Goal: Task Accomplishment & Management: Complete application form

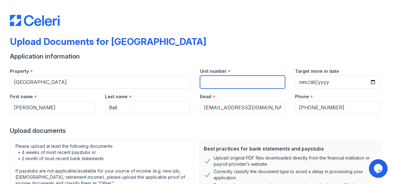
click at [233, 82] on input "Unit number" at bounding box center [242, 82] width 85 height 13
paste input "446I"
type input "446I"
click at [255, 43] on div "Upload Documents for Cove West Apartments" at bounding box center [197, 44] width 375 height 16
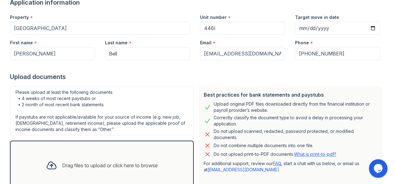
scroll to position [93, 0]
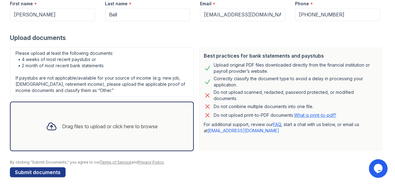
click at [81, 128] on div "Drag files to upload or click here to browse" at bounding box center [110, 126] width 96 height 7
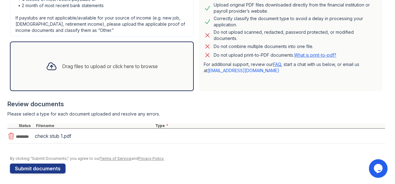
scroll to position [155, 0]
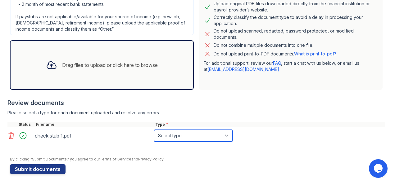
click at [209, 131] on select "Select type Paystub Bank Statement Offer Letter Tax Documents Benefit Award Let…" at bounding box center [193, 136] width 79 height 12
click at [170, 141] on select "Select type Paystub Bank Statement Offer Letter Tax Documents Benefit Award Let…" at bounding box center [193, 136] width 79 height 12
select select "paystub"
click at [154, 130] on select "Select type Paystub Bank Statement Offer Letter Tax Documents Benefit Award Let…" at bounding box center [193, 136] width 79 height 12
click at [43, 170] on button "Submit documents" at bounding box center [38, 170] width 56 height 10
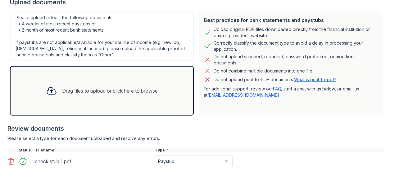
scroll to position [186, 0]
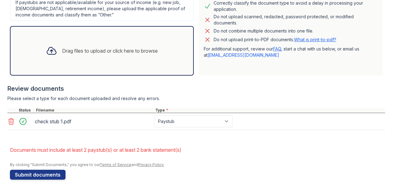
click at [62, 53] on div "Drag files to upload or click here to browse" at bounding box center [110, 50] width 96 height 7
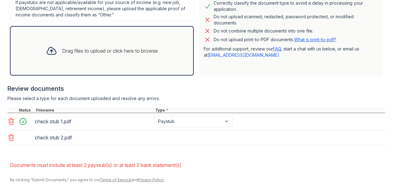
click at [171, 130] on div "check stub 2.pdf" at bounding box center [195, 137] width 377 height 15
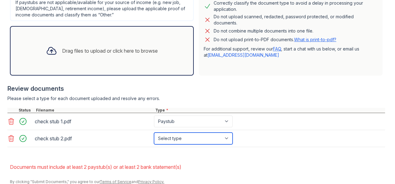
click at [182, 139] on select "Select type Paystub Bank Statement Offer Letter Tax Documents Benefit Award Let…" at bounding box center [193, 139] width 79 height 12
select select "paystub"
click at [154, 133] on select "Select type Paystub Bank Statement Offer Letter Tax Documents Benefit Award Let…" at bounding box center [193, 139] width 79 height 12
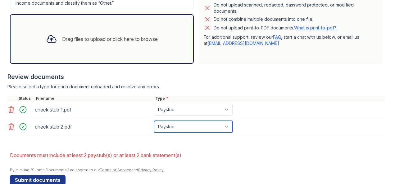
scroll to position [210, 0]
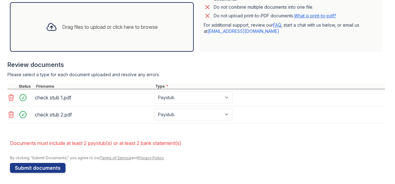
click at [47, 166] on button "Submit documents" at bounding box center [38, 168] width 56 height 10
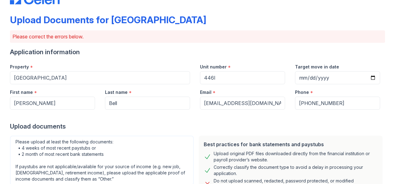
scroll to position [93, 0]
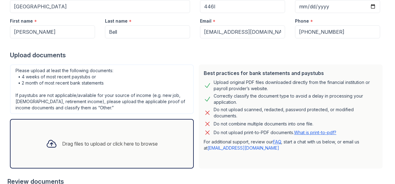
click at [72, 133] on div "Drag files to upload or click here to browse" at bounding box center [102, 143] width 122 height 21
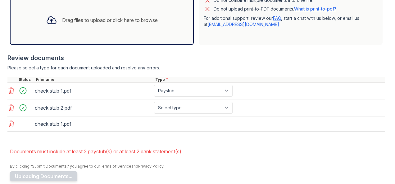
scroll to position [217, 0]
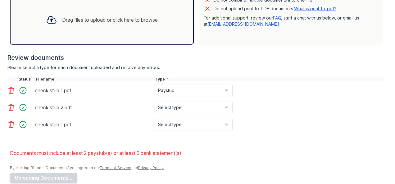
click at [13, 123] on icon at bounding box center [10, 124] width 7 height 7
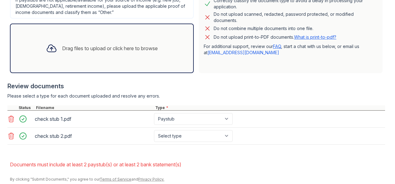
scroll to position [179, 0]
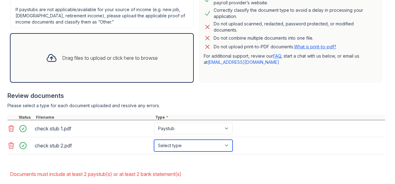
click at [169, 148] on select "Select type Paystub Bank Statement Offer Letter Tax Documents Benefit Award Let…" at bounding box center [193, 146] width 79 height 12
select select "paystub"
click at [154, 140] on select "Select type Paystub Bank Statement Offer Letter Tax Documents Benefit Award Let…" at bounding box center [193, 146] width 79 height 12
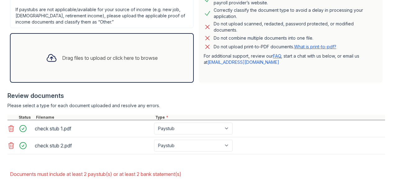
click at [91, 64] on div "Drag files to upload or click here to browse" at bounding box center [102, 57] width 122 height 21
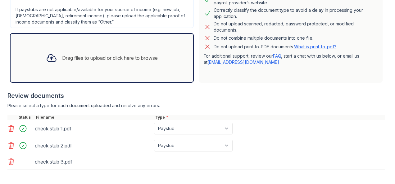
click at [192, 155] on div "check stub 3.pdf" at bounding box center [195, 162] width 377 height 15
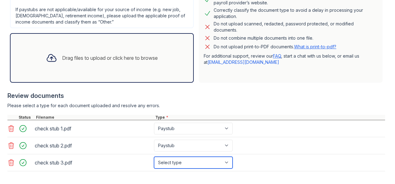
click at [181, 166] on select "Select type Paystub Bank Statement Offer Letter Tax Documents Benefit Award Let…" at bounding box center [193, 163] width 79 height 12
select select "paystub"
click at [154, 157] on select "Select type Paystub Bank Statement Offer Letter Tax Documents Benefit Award Let…" at bounding box center [193, 163] width 79 height 12
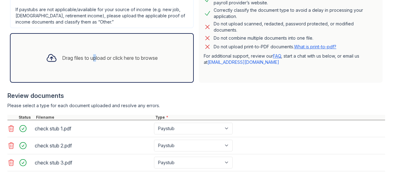
click at [92, 56] on div "Drag files to upload or click here to browse" at bounding box center [110, 57] width 96 height 7
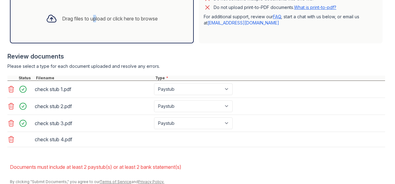
scroll to position [241, 0]
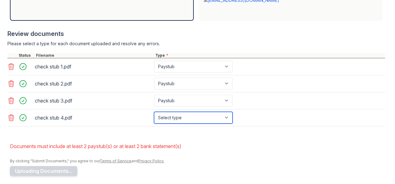
click at [168, 115] on select "Select type Paystub Bank Statement Offer Letter Tax Documents Benefit Award Let…" at bounding box center [193, 118] width 79 height 12
select select "paystub"
click at [154, 112] on select "Select type Paystub Bank Statement Offer Letter Tax Documents Benefit Award Let…" at bounding box center [193, 118] width 79 height 12
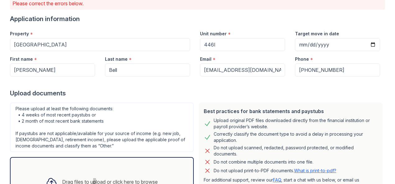
scroll to position [24, 0]
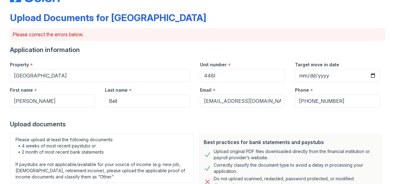
click at [344, 51] on div "Application information" at bounding box center [197, 50] width 375 height 9
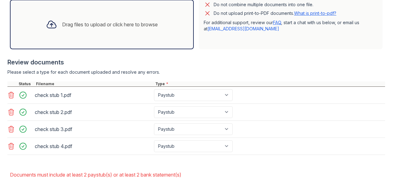
scroll to position [151, 0]
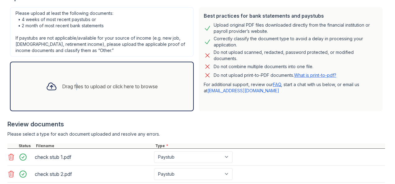
click at [72, 88] on div "Drag files to upload or click here to browse" at bounding box center [110, 86] width 96 height 7
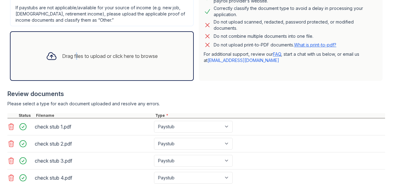
scroll to position [244, 0]
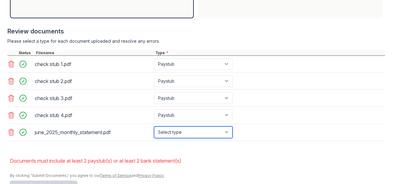
click at [204, 134] on select "Select type Paystub Bank Statement Offer Letter Tax Documents Benefit Award Let…" at bounding box center [193, 133] width 79 height 12
select select "bank_statement"
click at [154, 127] on select "Select type Paystub Bank Statement Offer Letter Tax Documents Benefit Award Let…" at bounding box center [193, 133] width 79 height 12
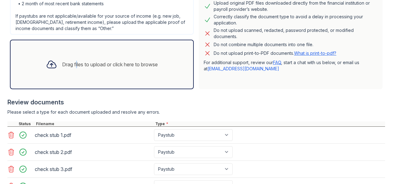
scroll to position [119, 0]
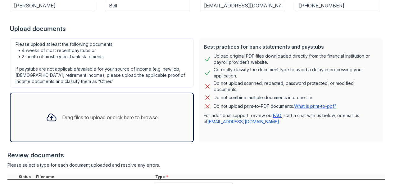
click at [90, 107] on div "Drag files to upload or click here to browse" at bounding box center [102, 117] width 122 height 21
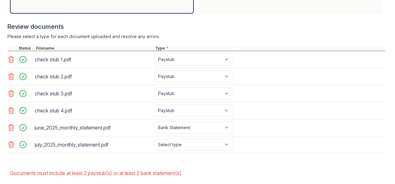
scroll to position [277, 0]
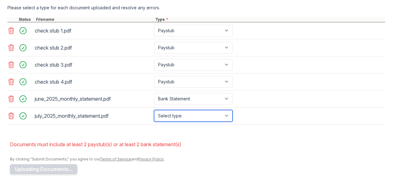
click at [166, 114] on select "Select type Paystub Bank Statement Offer Letter Tax Documents Benefit Award Let…" at bounding box center [193, 116] width 79 height 12
select select "bank_statement"
click at [154, 110] on select "Select type Paystub Bank Statement Offer Letter Tax Documents Benefit Award Let…" at bounding box center [193, 116] width 79 height 12
click at [56, 168] on button "Uploading Documents..." at bounding box center [43, 170] width 67 height 10
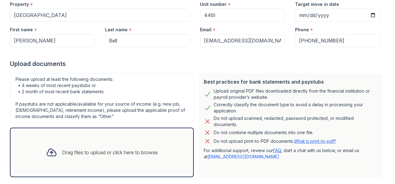
scroll to position [155, 0]
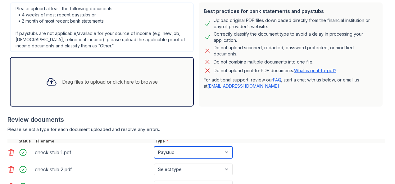
click at [166, 155] on select "Paystub Bank Statement Offer Letter Tax Documents Benefit Award Letter Investme…" at bounding box center [193, 153] width 79 height 12
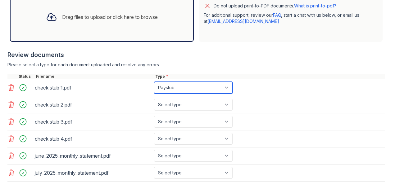
scroll to position [248, 0]
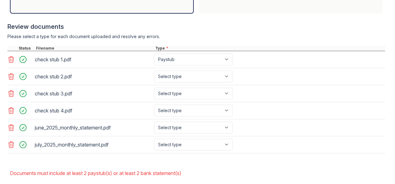
click at [177, 68] on div "check stub 2.pdf Select type Paystub Bank Statement Offer Letter Tax Documents …" at bounding box center [195, 76] width 377 height 17
click at [175, 71] on select "Select type Paystub Bank Statement Offer Letter Tax Documents Benefit Award Let…" at bounding box center [193, 77] width 79 height 12
select select "paystub"
click at [154, 71] on select "Select type Paystub Bank Statement Offer Letter Tax Documents Benefit Award Let…" at bounding box center [193, 77] width 79 height 12
click at [174, 92] on select "Select type Paystub Bank Statement Offer Letter Tax Documents Benefit Award Let…" at bounding box center [193, 94] width 79 height 12
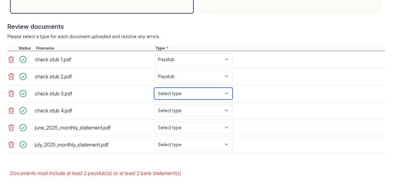
select select "paystub"
click at [154, 88] on select "Select type Paystub Bank Statement Offer Letter Tax Documents Benefit Award Let…" at bounding box center [193, 94] width 79 height 12
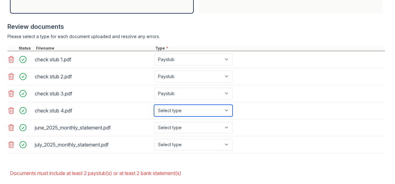
click at [179, 109] on select "Select type Paystub Bank Statement Offer Letter Tax Documents Benefit Award Let…" at bounding box center [193, 111] width 79 height 12
select select "paystub"
click at [154, 105] on select "Select type Paystub Bank Statement Offer Letter Tax Documents Benefit Award Let…" at bounding box center [193, 111] width 79 height 12
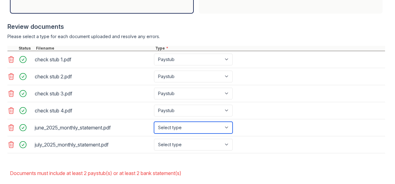
click at [182, 128] on select "Select type Paystub Bank Statement Offer Letter Tax Documents Benefit Award Let…" at bounding box center [193, 128] width 79 height 12
select select "bank_statement"
click at [154, 122] on select "Select type Paystub Bank Statement Offer Letter Tax Documents Benefit Award Let…" at bounding box center [193, 128] width 79 height 12
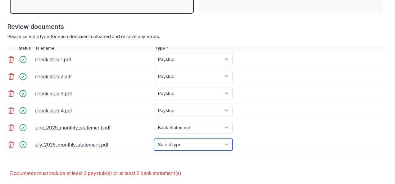
click at [174, 142] on select "Select type Paystub Bank Statement Offer Letter Tax Documents Benefit Award Let…" at bounding box center [193, 145] width 79 height 12
select select "bank_statement"
click at [154, 139] on select "Select type Paystub Bank Statement Offer Letter Tax Documents Benefit Award Let…" at bounding box center [193, 145] width 79 height 12
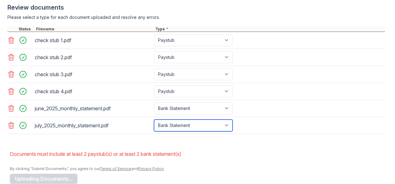
scroll to position [277, 0]
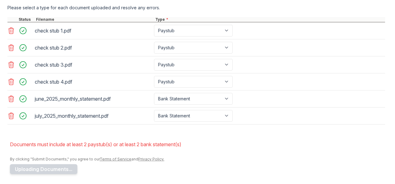
click at [45, 165] on button "Uploading Documents..." at bounding box center [43, 170] width 67 height 10
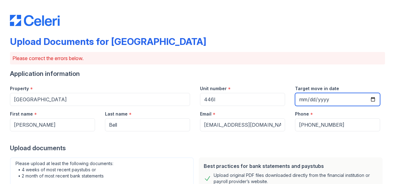
click at [318, 101] on input "Target move in date" at bounding box center [337, 99] width 85 height 13
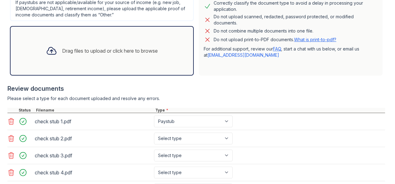
click at [311, 39] on link "What is print-to-pdf?" at bounding box center [315, 39] width 42 height 5
click at [12, 120] on icon at bounding box center [11, 122] width 5 height 6
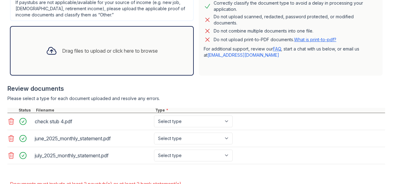
click at [12, 120] on icon at bounding box center [11, 122] width 5 height 6
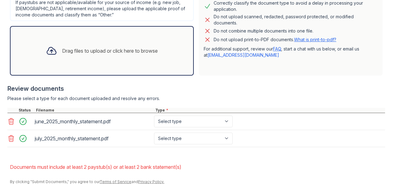
click at [113, 58] on div "Drag files to upload or click here to browse" at bounding box center [102, 50] width 122 height 21
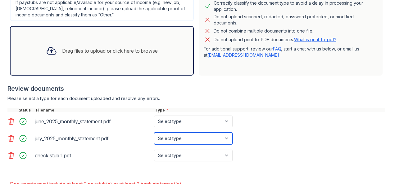
click at [177, 138] on select "Select type Paystub Bank Statement Offer Letter Tax Documents Benefit Award Let…" at bounding box center [193, 139] width 79 height 12
select select "bank_statement"
click at [154, 133] on select "Select type Paystub Bank Statement Offer Letter Tax Documents Benefit Award Let…" at bounding box center [193, 139] width 79 height 12
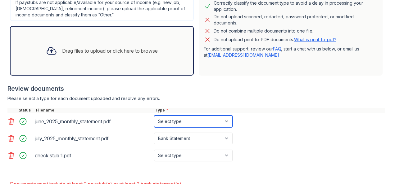
click at [177, 122] on select "Select type Paystub Bank Statement Offer Letter Tax Documents Benefit Award Let…" at bounding box center [193, 122] width 79 height 12
select select "offer_letter"
click at [154, 116] on select "Select type Paystub Bank Statement Offer Letter Tax Documents Benefit Award Let…" at bounding box center [193, 122] width 79 height 12
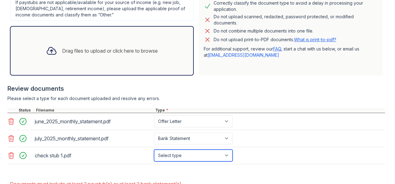
click at [177, 157] on select "Select type Paystub Bank Statement Offer Letter Tax Documents Benefit Award Let…" at bounding box center [193, 156] width 79 height 12
select select "paystub"
click at [154, 150] on select "Select type Paystub Bank Statement Offer Letter Tax Documents Benefit Award Let…" at bounding box center [193, 156] width 79 height 12
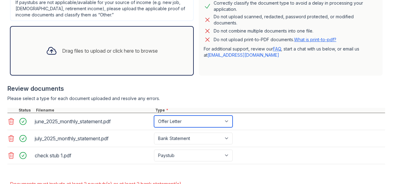
click at [174, 126] on select "Select type Paystub Bank Statement Offer Letter Tax Documents Benefit Award Let…" at bounding box center [193, 122] width 79 height 12
select select "bank_statement"
click at [154, 116] on select "Select type Paystub Bank Statement Offer Letter Tax Documents Benefit Award Let…" at bounding box center [193, 122] width 79 height 12
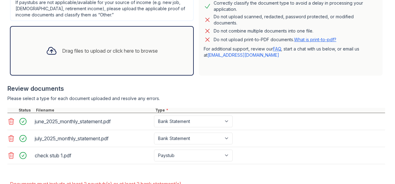
click at [70, 47] on div "Drag files to upload or click here to browse" at bounding box center [110, 50] width 96 height 7
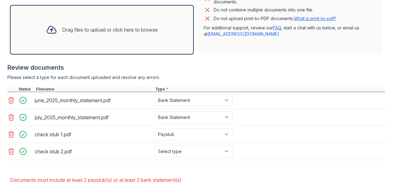
scroll to position [217, 0]
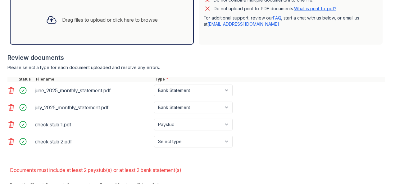
click at [83, 16] on div "Drag files to upload or click here to browse" at bounding box center [110, 19] width 96 height 7
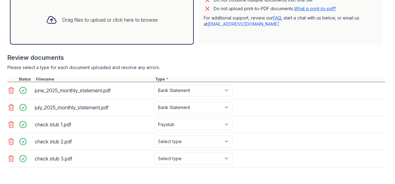
click at [107, 30] on div "Drag files to upload or click here to browse" at bounding box center [102, 20] width 184 height 50
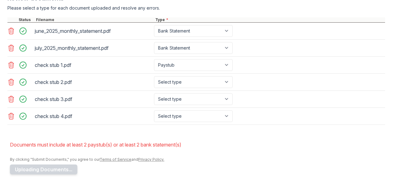
scroll to position [277, 0]
click at [189, 84] on select "Select type Paystub Bank Statement Offer Letter Tax Documents Benefit Award Let…" at bounding box center [193, 82] width 79 height 12
select select "paystub"
click at [154, 76] on select "Select type Paystub Bank Statement Offer Letter Tax Documents Benefit Award Let…" at bounding box center [193, 82] width 79 height 12
click at [204, 96] on select "Select type Paystub Bank Statement Offer Letter Tax Documents Benefit Award Let…" at bounding box center [193, 99] width 79 height 12
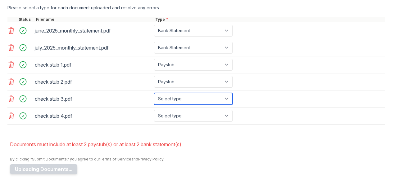
select select "paystub"
click at [154, 93] on select "Select type Paystub Bank Statement Offer Letter Tax Documents Benefit Award Let…" at bounding box center [193, 99] width 79 height 12
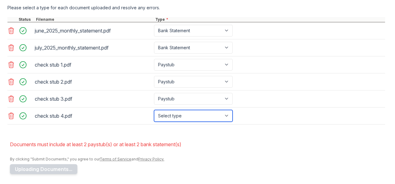
click at [176, 112] on select "Select type Paystub Bank Statement Offer Letter Tax Documents Benefit Award Let…" at bounding box center [193, 116] width 79 height 12
select select "paystub"
click at [154, 110] on select "Select type Paystub Bank Statement Offer Letter Tax Documents Benefit Award Let…" at bounding box center [193, 116] width 79 height 12
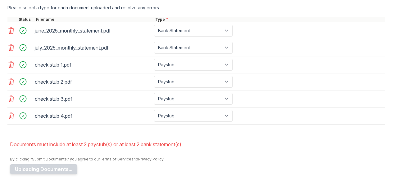
click at [52, 170] on button "Uploading Documents..." at bounding box center [43, 170] width 67 height 10
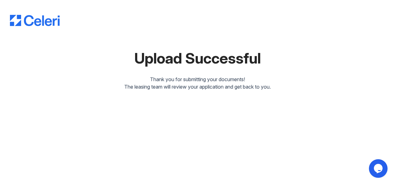
click at [375, 166] on icon "$i18n('chat', 'chat_widget')" at bounding box center [378, 168] width 9 height 9
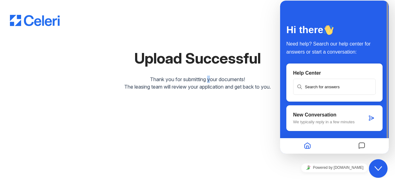
drag, startPoint x: 209, startPoint y: 81, endPoint x: 61, endPoint y: 9, distance: 163.5
click at [209, 81] on div "Thank you for submitting your documents!" at bounding box center [197, 79] width 375 height 7
drag, startPoint x: 168, startPoint y: 36, endPoint x: 269, endPoint y: 6, distance: 105.0
click at [168, 36] on div at bounding box center [197, 38] width 375 height 5
click at [182, 1] on div "Upload Successful Thank you for submitting your documents! The leasing team wil…" at bounding box center [197, 50] width 375 height 101
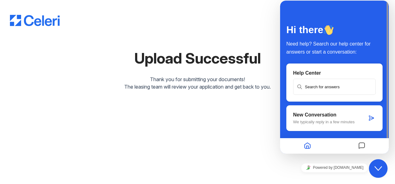
click at [328, 89] on input "text" at bounding box center [334, 86] width 81 height 15
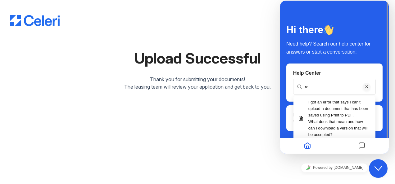
scroll to position [9, 0]
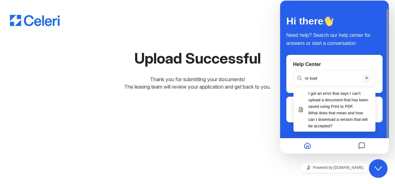
click at [325, 86] on div "Help Center re load I got an error that says I can’t upload a document that has…" at bounding box center [334, 74] width 96 height 38
click at [323, 82] on input "re load" at bounding box center [334, 78] width 81 height 15
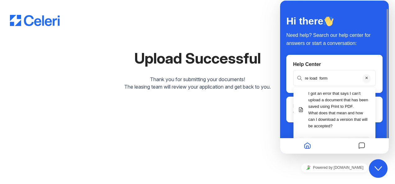
type input "re load forms"
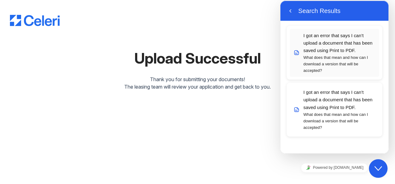
click at [343, 65] on p "What does that mean and how can I download a version that will be accepted?" at bounding box center [339, 64] width 73 height 20
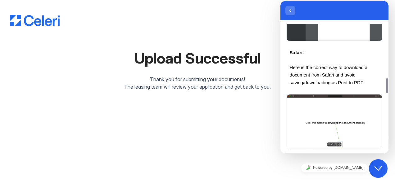
click at [292, 7] on icon "button" at bounding box center [290, 10] width 6 height 7
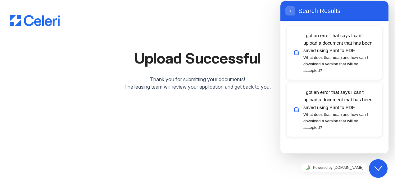
click at [292, 8] on icon "button" at bounding box center [290, 10] width 6 height 7
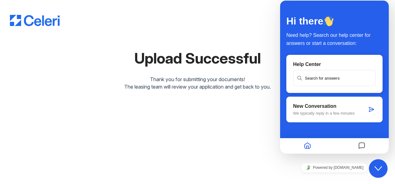
click at [333, 120] on div "New Conversation We typically reply in a few minutes" at bounding box center [334, 110] width 96 height 26
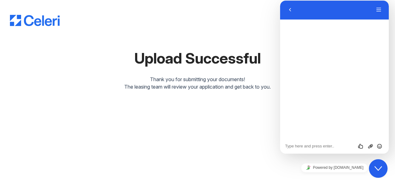
click at [280, 1] on div "Rate this chat Upload File Insert emoji" at bounding box center [280, 1] width 0 height 0
click at [280, 1] on textarea at bounding box center [280, 1] width 0 height 0
type textarea "i need to resubmit docu"
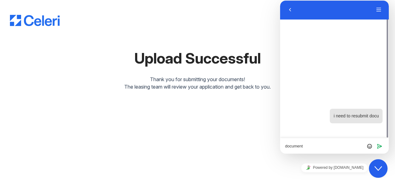
type textarea "documents"
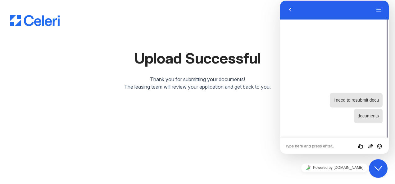
click at [379, 9] on button "Menu" at bounding box center [379, 9] width 10 height 9
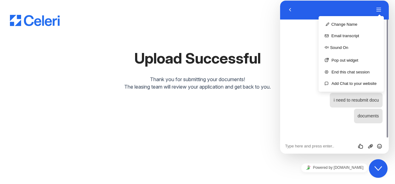
click at [379, 9] on button "Menu" at bounding box center [379, 9] width 10 height 9
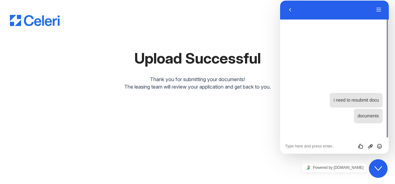
click at [237, 87] on div "The leasing team will review your application and get back to you." at bounding box center [197, 86] width 375 height 7
